Goal: Information Seeking & Learning: Learn about a topic

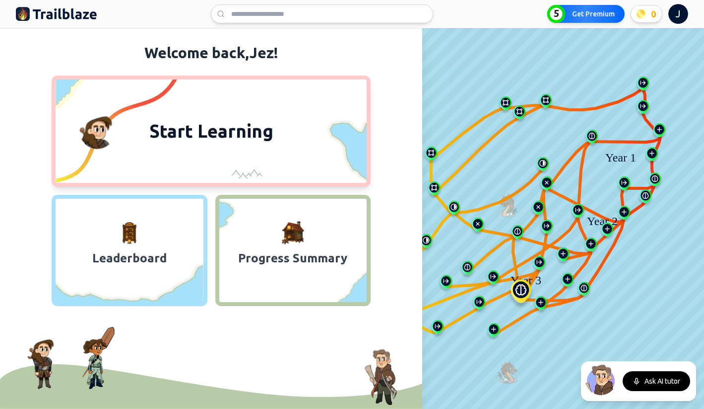
click at [316, 134] on button "Start Learning" at bounding box center [211, 130] width 319 height 111
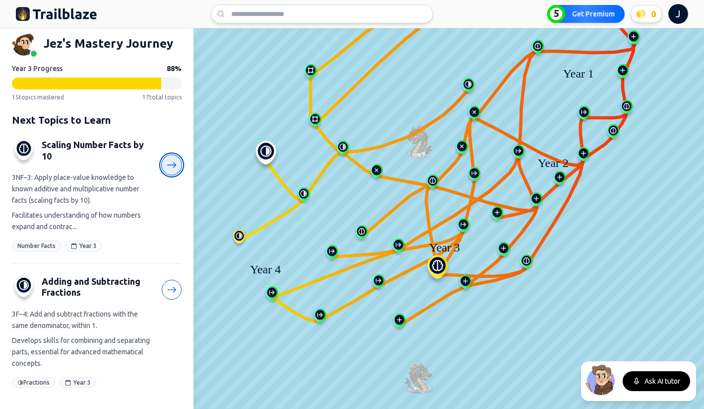
click at [173, 166] on icon at bounding box center [172, 165] width 10 height 10
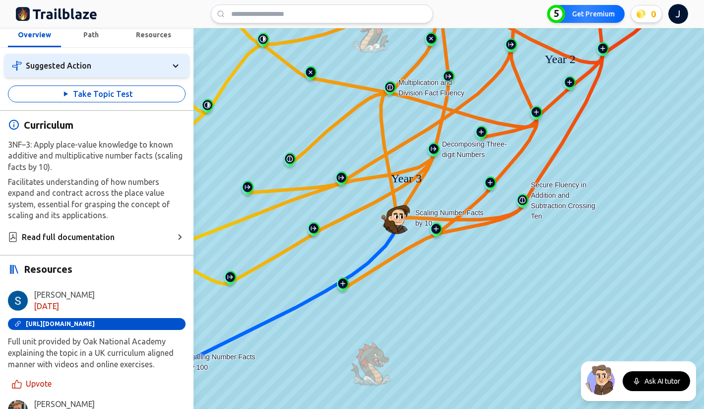
scroll to position [488, 0]
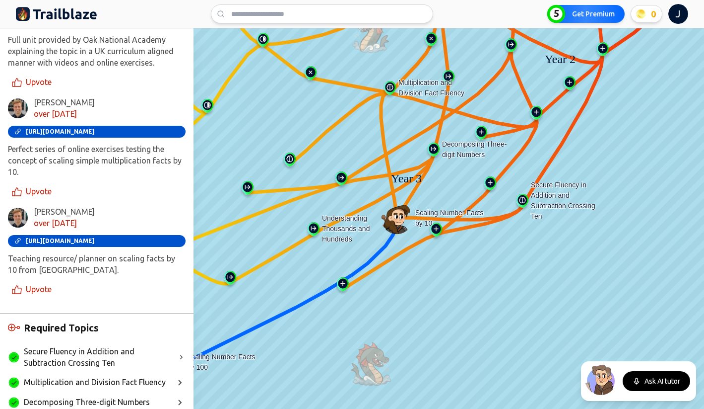
click at [313, 230] on img at bounding box center [314, 231] width 16 height 18
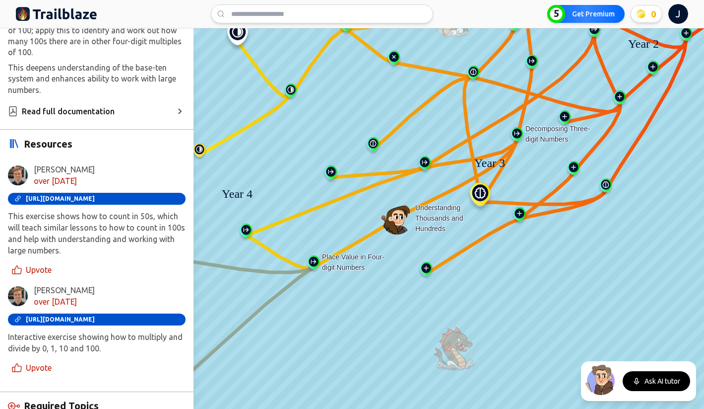
scroll to position [344, 0]
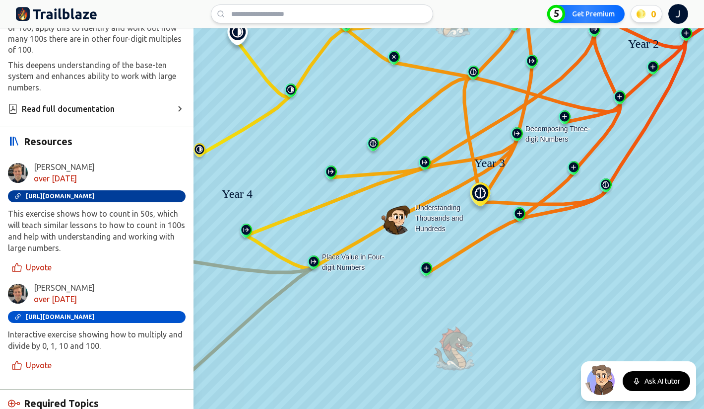
click at [95, 193] on span "[URL][DOMAIN_NAME]" at bounding box center [60, 196] width 69 height 7
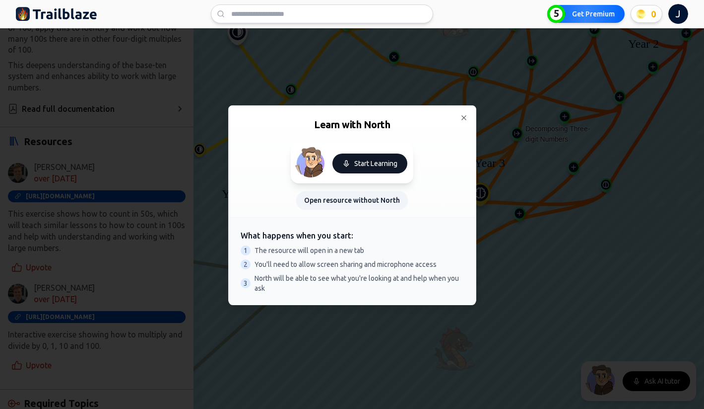
click at [367, 165] on button "Start Learning" at bounding box center [370, 163] width 75 height 20
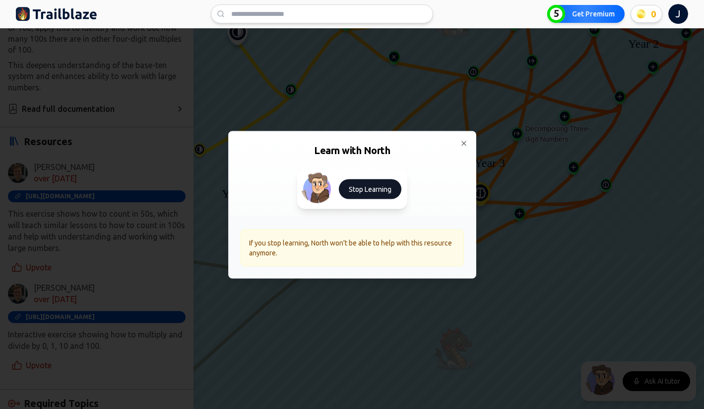
click at [377, 186] on button "Stop Learning" at bounding box center [370, 189] width 63 height 20
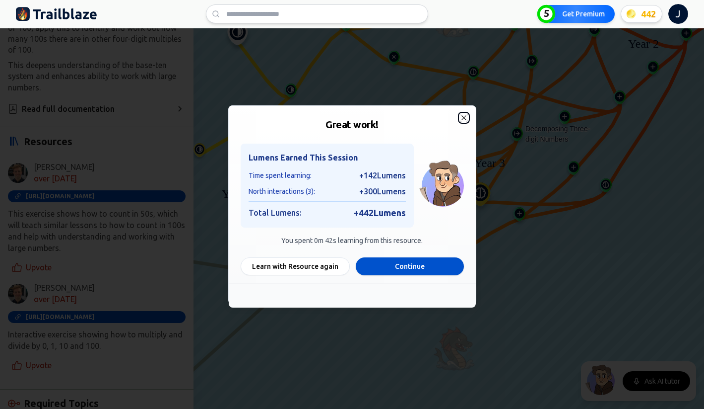
click at [464, 116] on icon "button" at bounding box center [464, 117] width 4 height 4
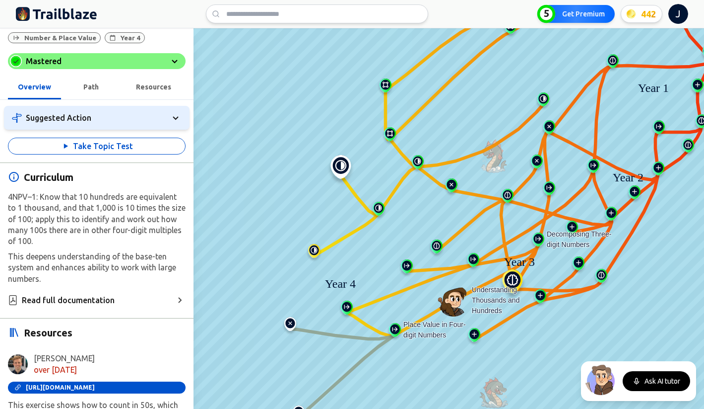
scroll to position [0, 0]
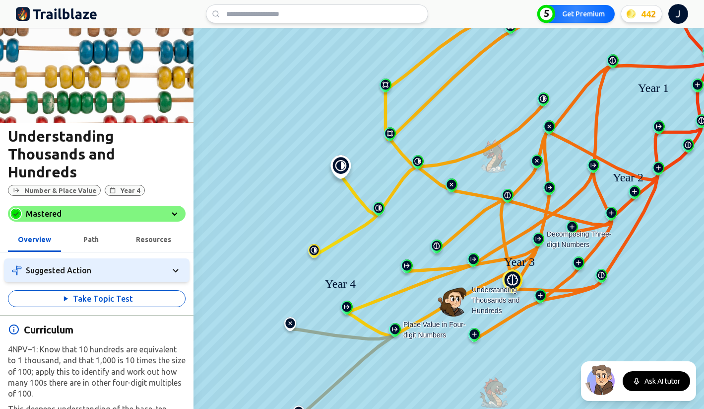
click at [343, 170] on img at bounding box center [341, 170] width 32 height 30
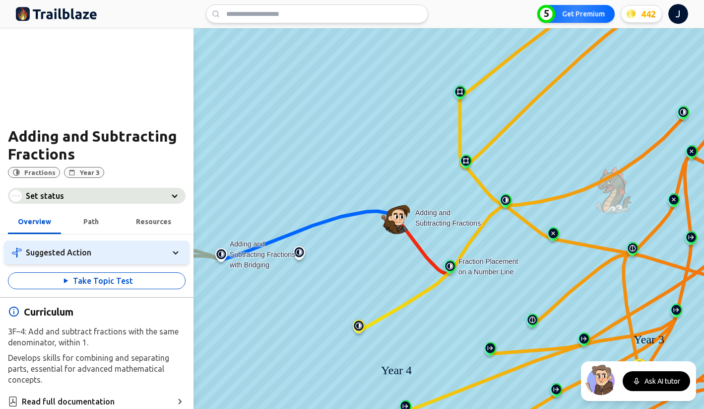
click at [155, 200] on div "Set status" at bounding box center [97, 196] width 178 height 16
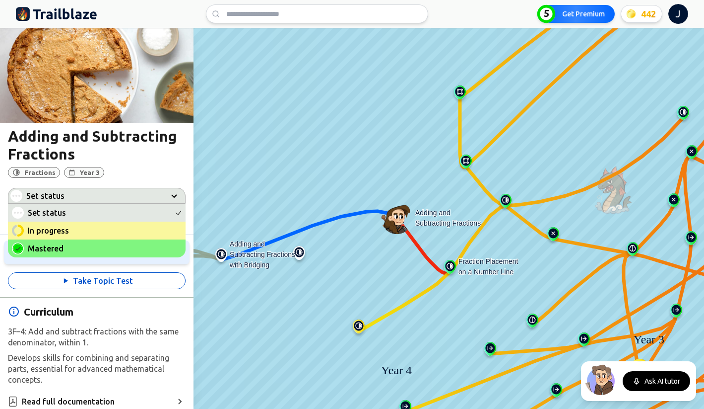
click at [115, 247] on span "Mastered" at bounding box center [100, 248] width 144 height 12
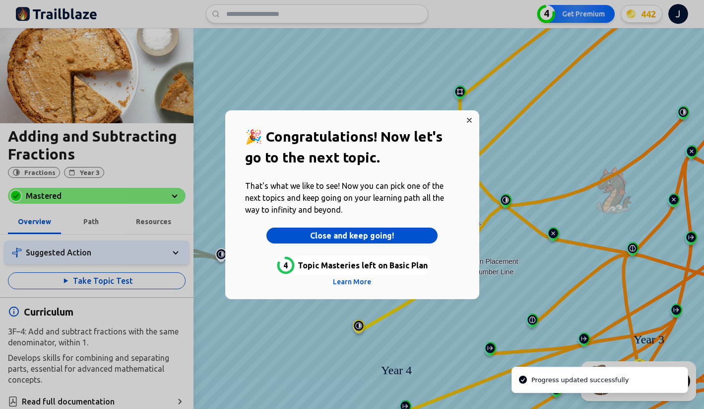
click at [364, 237] on button "Close and keep going!" at bounding box center [353, 235] width 172 height 16
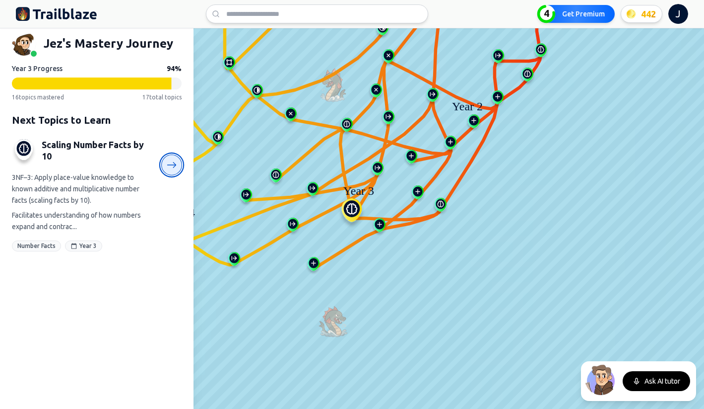
click at [170, 170] on link at bounding box center [171, 164] width 21 height 21
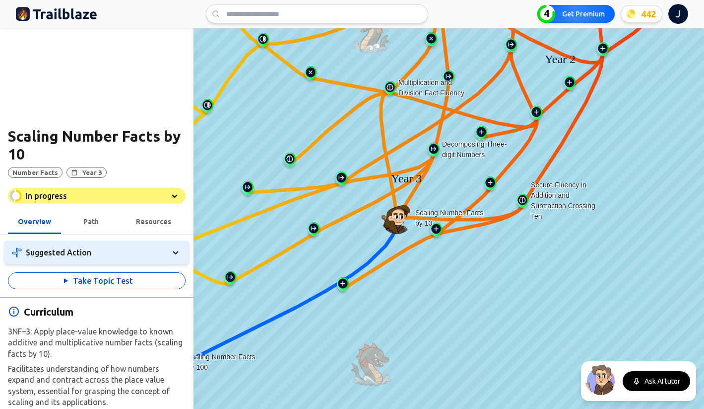
click at [116, 193] on div "In progress" at bounding box center [97, 196] width 178 height 16
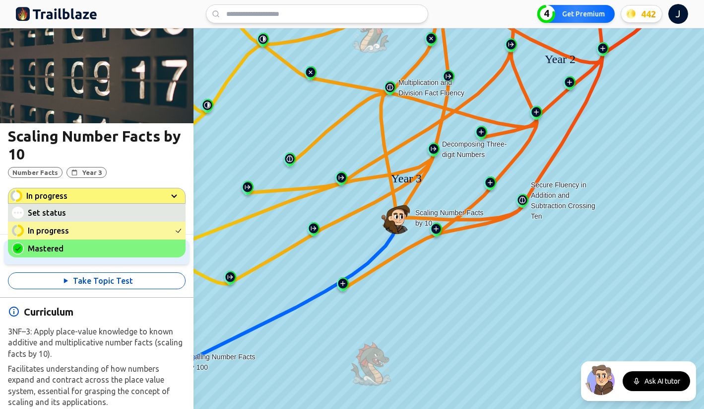
click at [62, 250] on span "Mastered" at bounding box center [46, 248] width 36 height 9
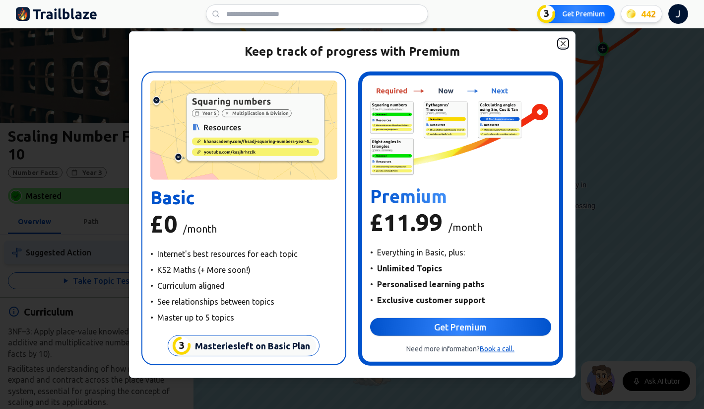
click at [565, 46] on icon "button" at bounding box center [563, 43] width 8 height 8
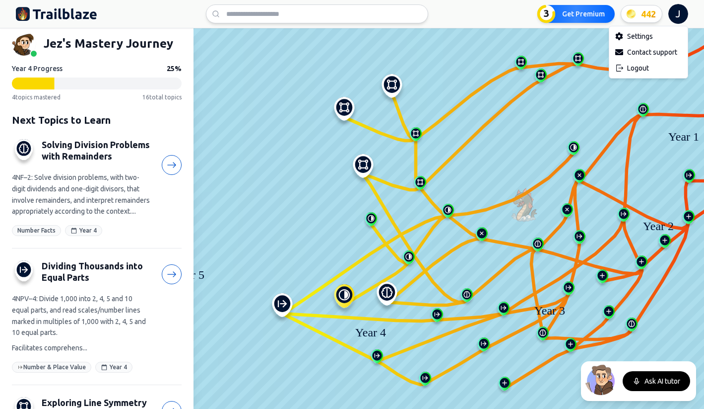
click at [680, 18] on html "We value your privacy We use cookies to enhance your browsing experience, serve…" at bounding box center [352, 204] width 704 height 409
click at [645, 67] on div "Logout" at bounding box center [649, 68] width 74 height 16
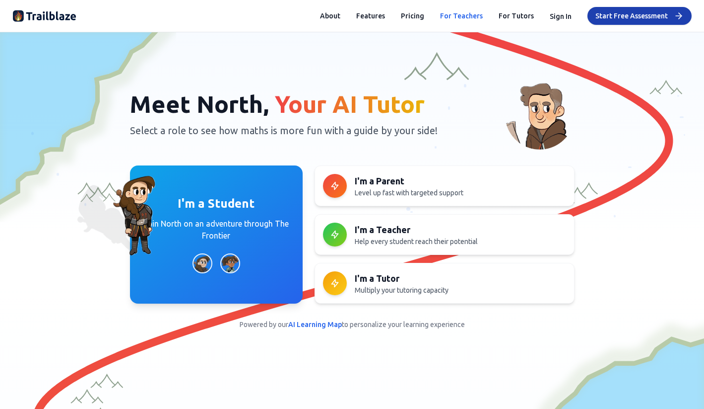
click at [457, 20] on link "For Teachers" at bounding box center [461, 16] width 43 height 10
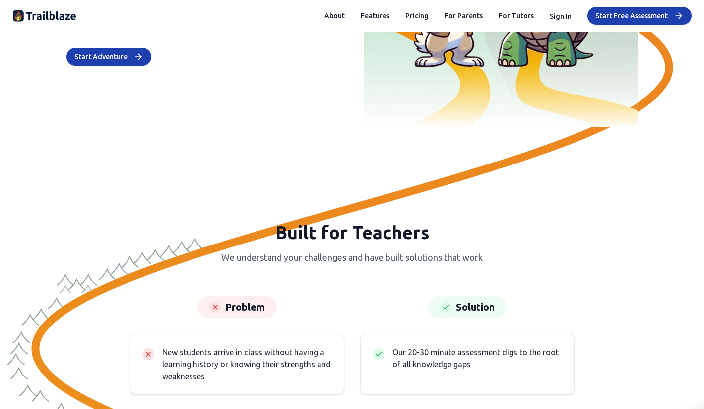
scroll to position [2893, 0]
